Goal: Check status: Check status

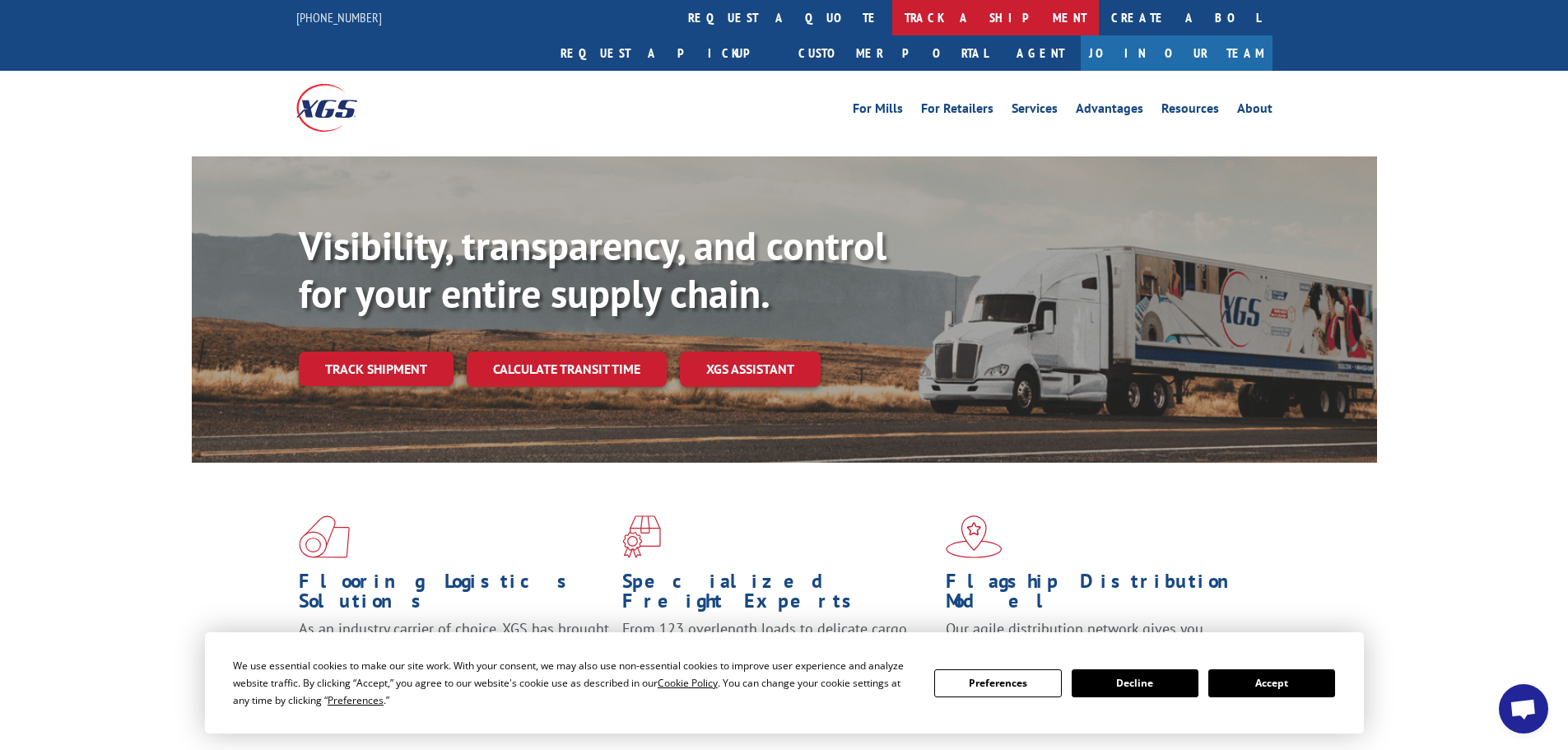
click at [892, 15] on link "track a shipment" at bounding box center [995, 18] width 207 height 35
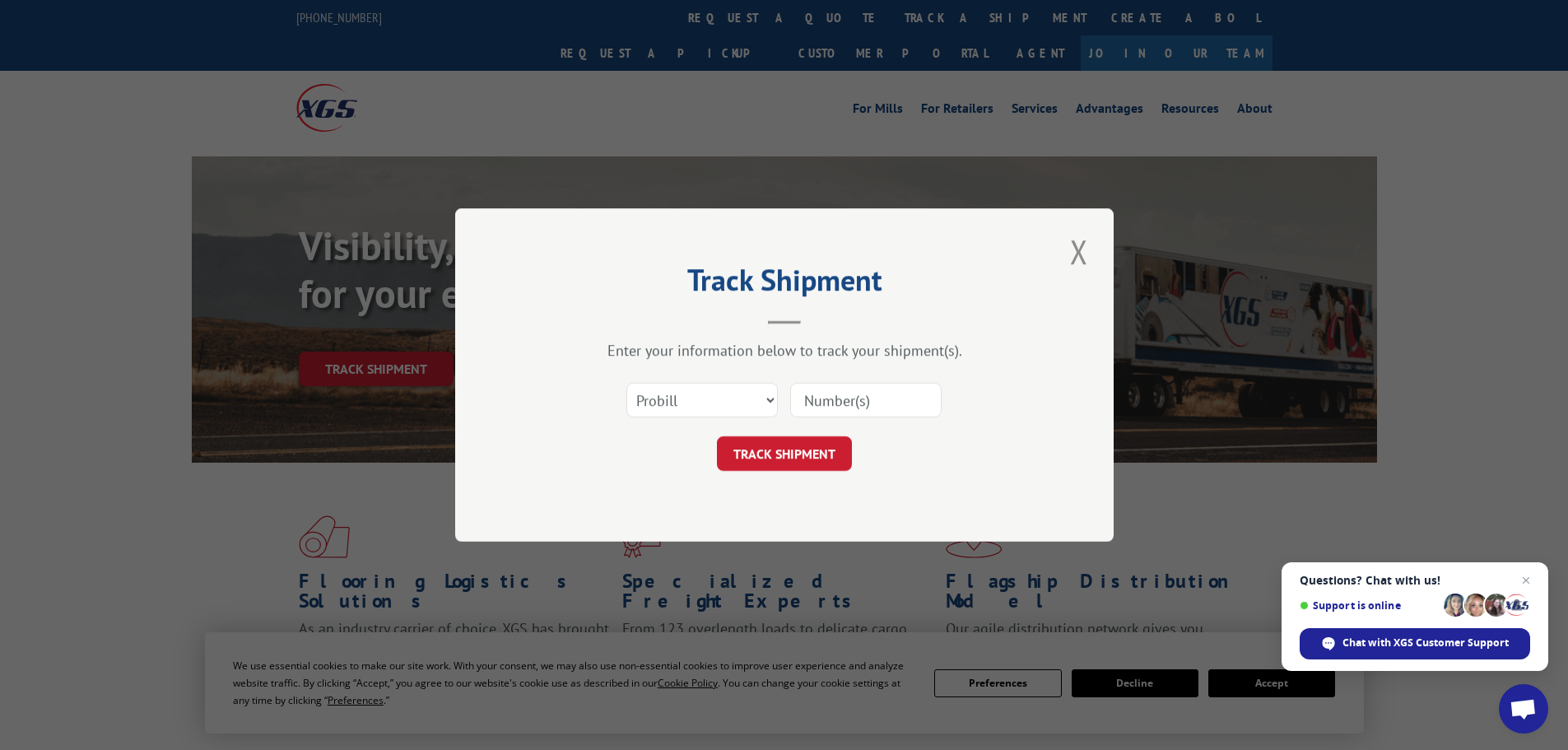
click at [846, 399] on input at bounding box center [866, 399] width 152 height 34
paste input "5957682"
type input "5957682"
click at [745, 408] on select "Select category... Probill BOL PO" at bounding box center [702, 399] width 152 height 34
select select "bol"
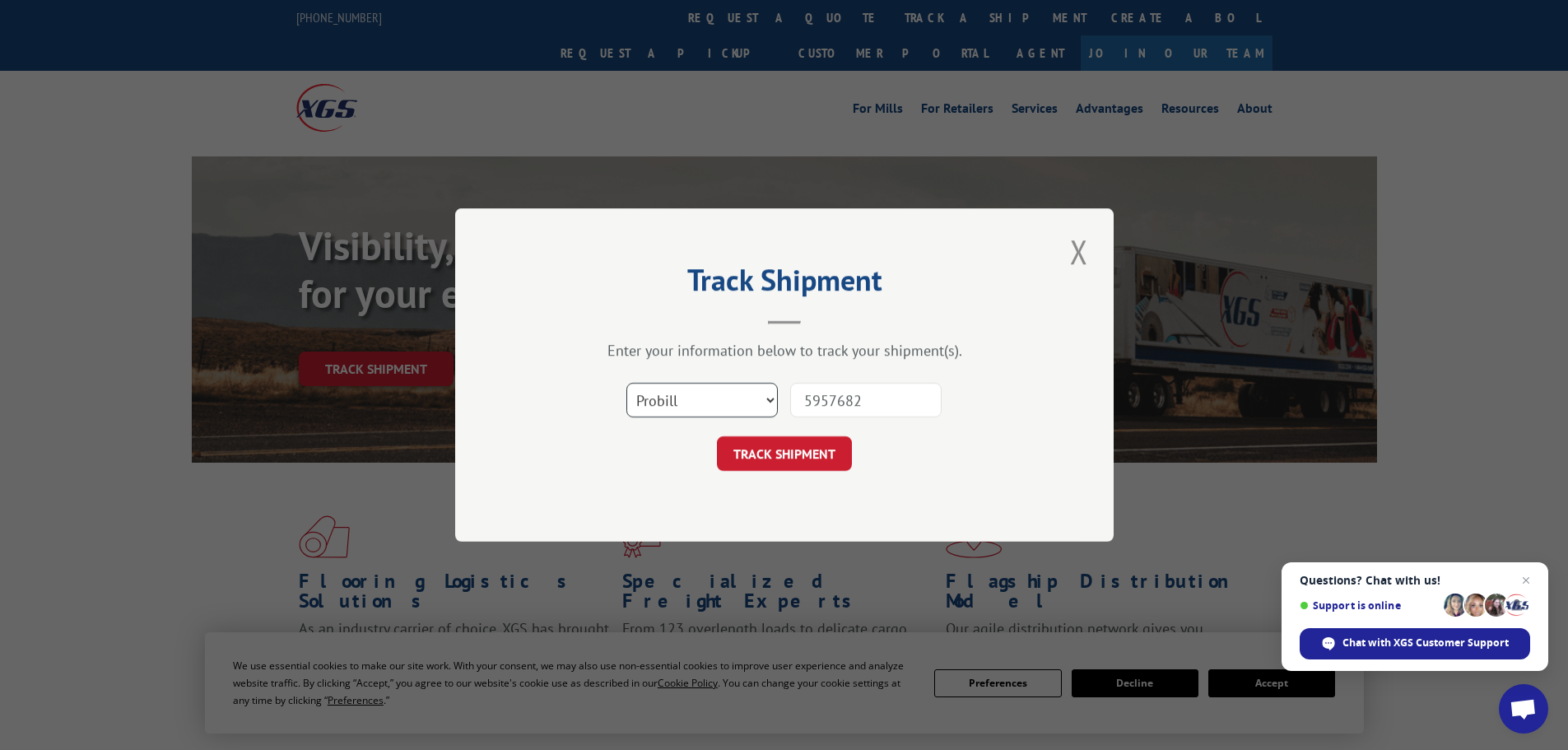
click at [627, 383] on select "Select category... Probill BOL PO" at bounding box center [702, 399] width 152 height 34
click at [786, 464] on button "TRACK SHIPMENT" at bounding box center [784, 452] width 135 height 34
